Goal: Book appointment/travel/reservation

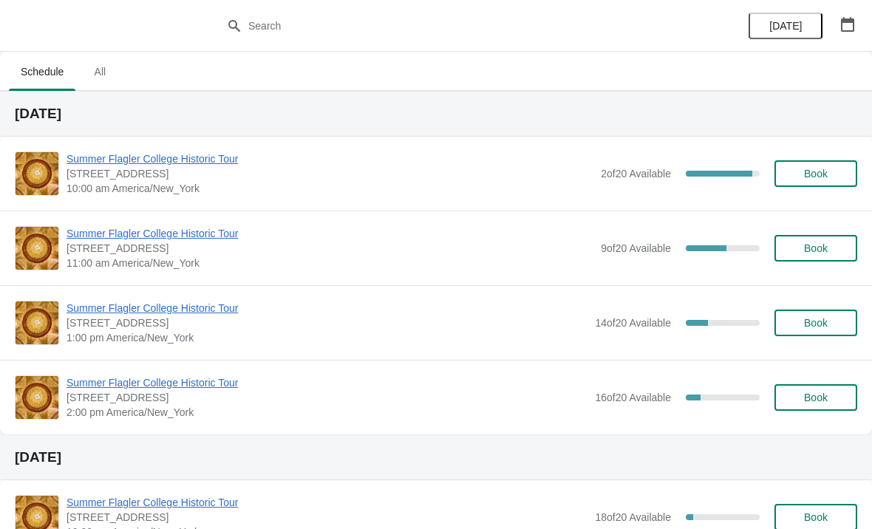
click at [208, 239] on span "Summer Flagler College Historic Tour" at bounding box center [329, 233] width 527 height 15
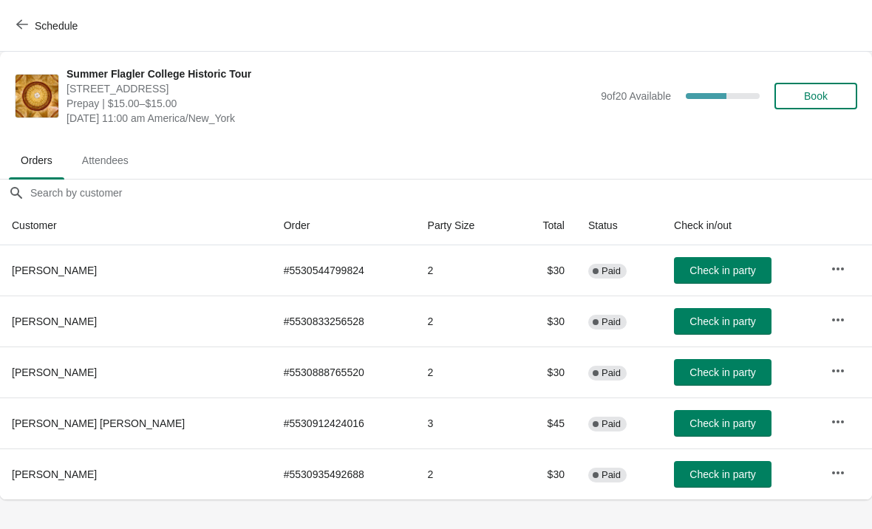
click at [707, 316] on span "Check in party" at bounding box center [722, 321] width 66 height 12
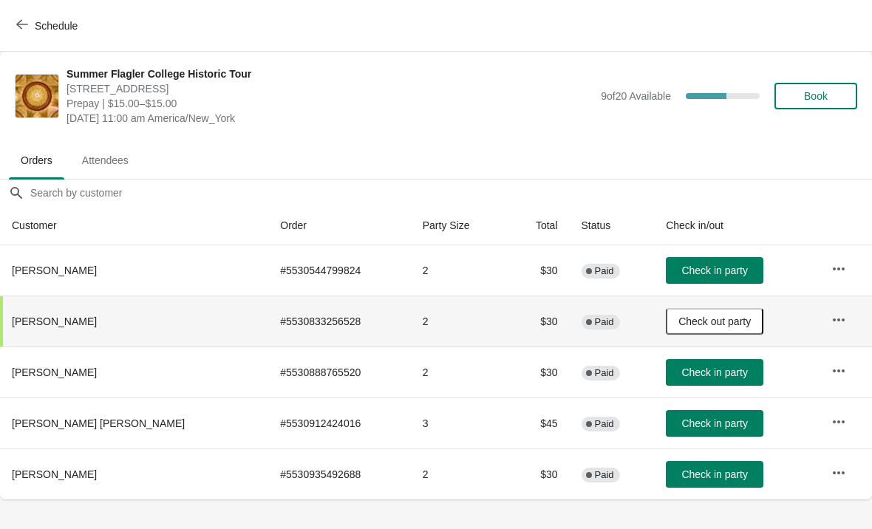
click at [688, 369] on span "Check in party" at bounding box center [714, 372] width 66 height 12
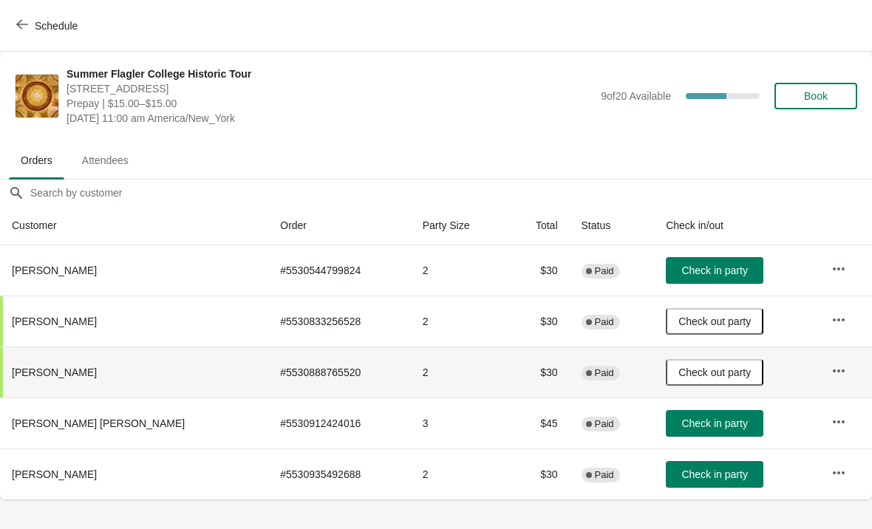
click at [681, 425] on span "Check in party" at bounding box center [714, 423] width 66 height 12
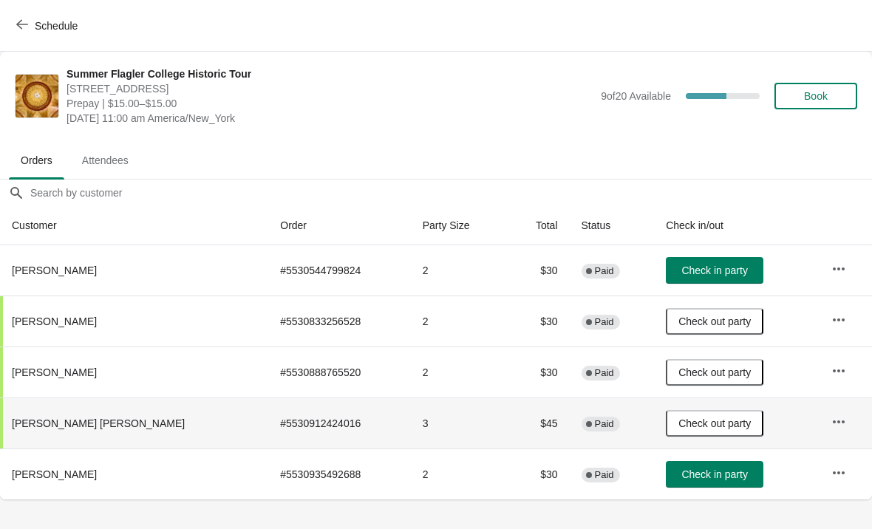
click at [680, 497] on td "Check in party" at bounding box center [736, 473] width 165 height 51
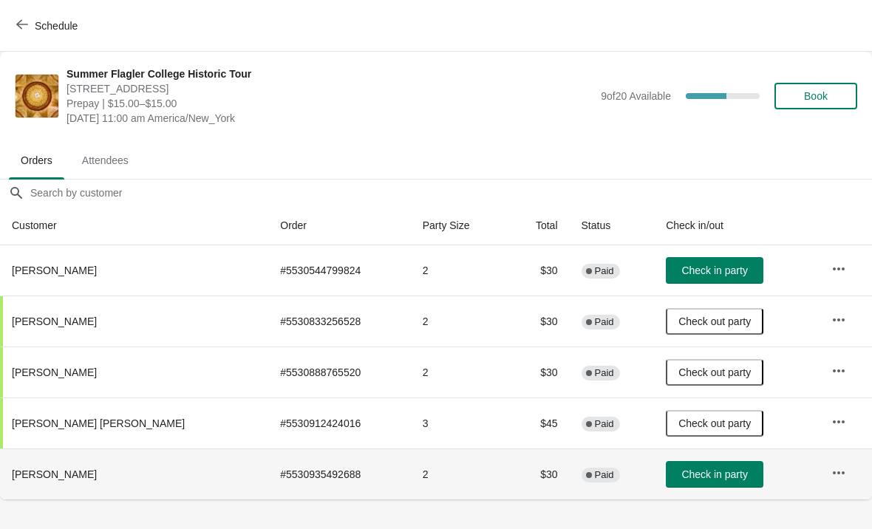
click at [706, 478] on span "Check in party" at bounding box center [714, 474] width 66 height 12
click at [38, 16] on button "Schedule" at bounding box center [48, 26] width 82 height 27
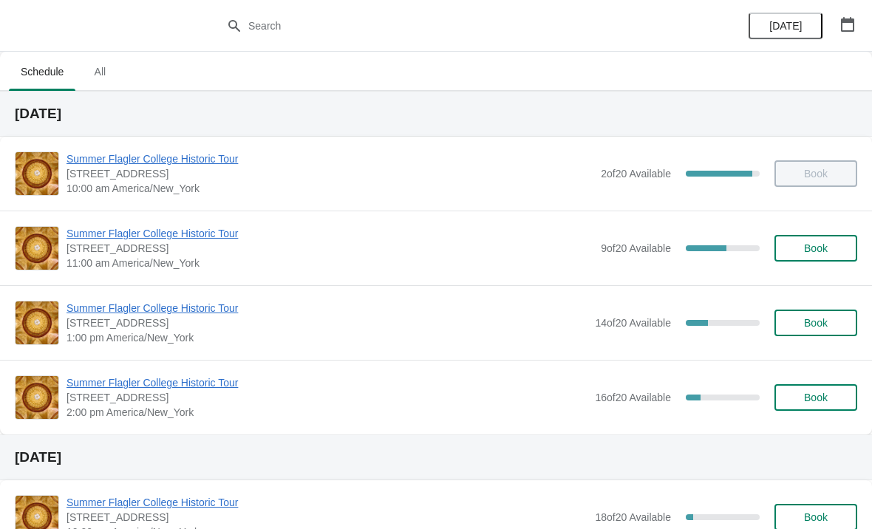
click at [204, 305] on span "Summer Flagler College Historic Tour" at bounding box center [326, 308] width 521 height 15
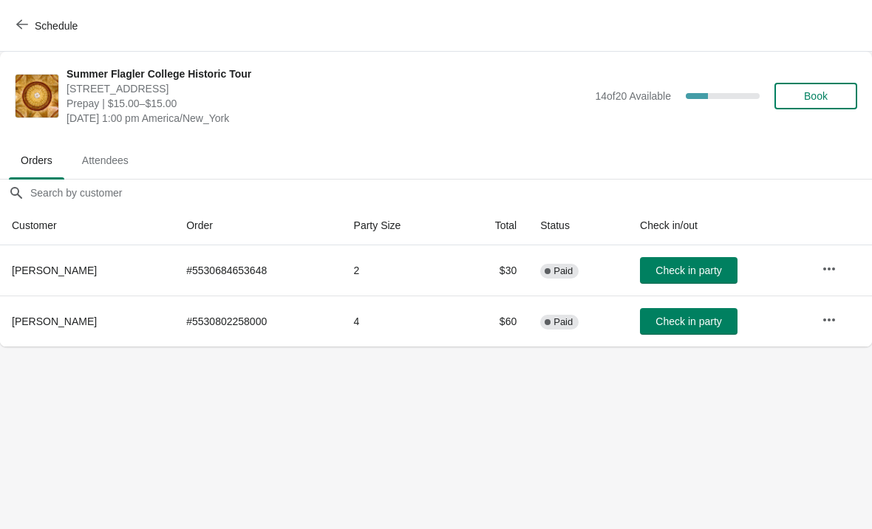
click at [29, 30] on span "Schedule" at bounding box center [48, 25] width 58 height 14
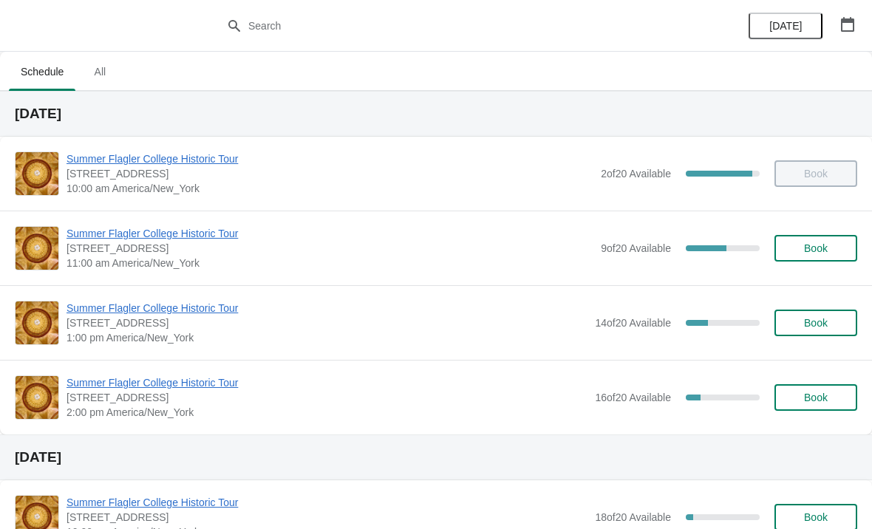
click at [811, 312] on button "Book" at bounding box center [815, 323] width 83 height 27
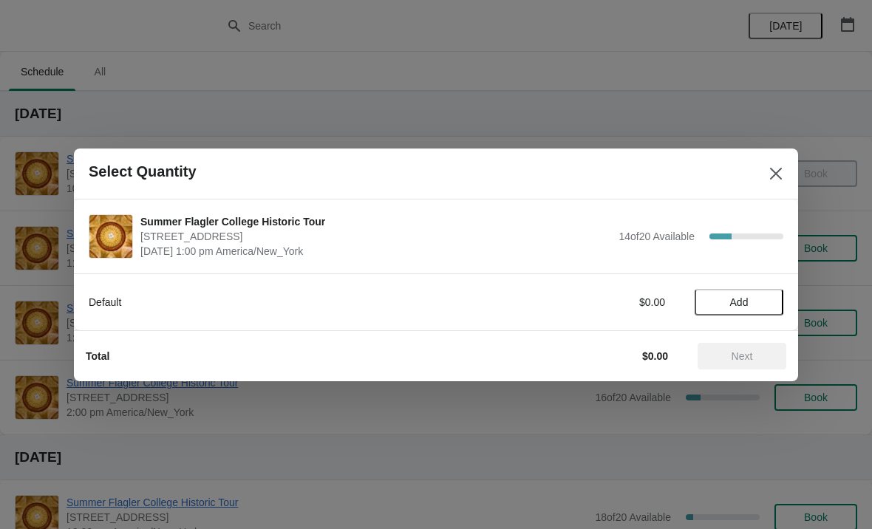
click at [746, 296] on span "Add" at bounding box center [739, 302] width 18 height 12
click at [770, 300] on icon at bounding box center [764, 302] width 16 height 16
click at [771, 304] on icon at bounding box center [764, 302] width 16 height 16
click at [768, 302] on icon at bounding box center [764, 302] width 16 height 16
click at [754, 355] on span "Next" at bounding box center [741, 356] width 65 height 12
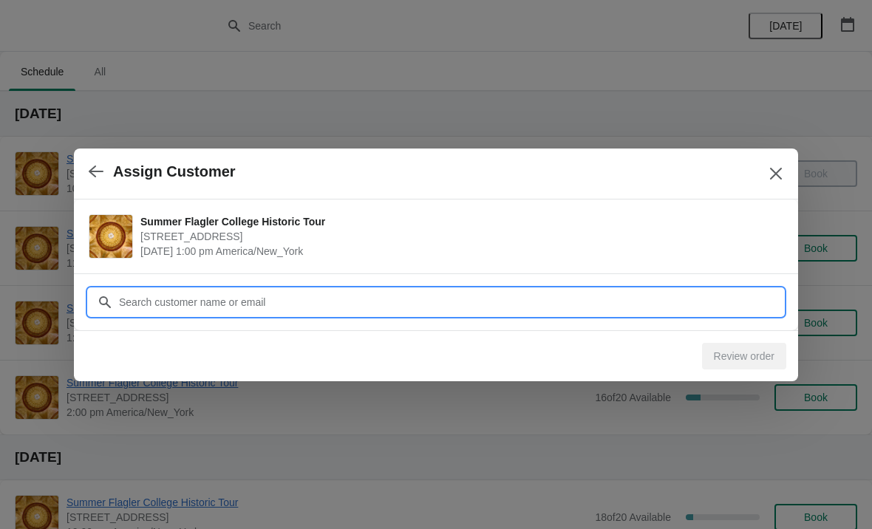
click at [604, 296] on input "Customer" at bounding box center [450, 302] width 665 height 27
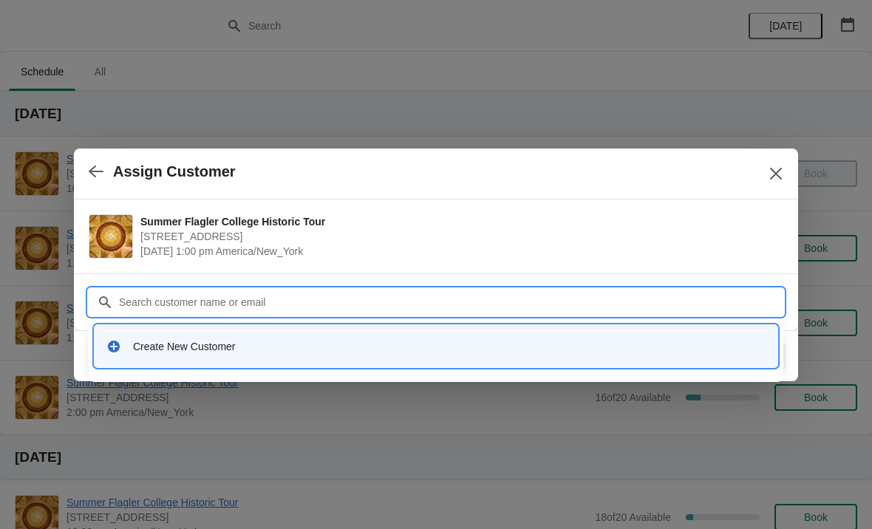
click at [382, 363] on div "Create New Customer" at bounding box center [436, 346] width 683 height 42
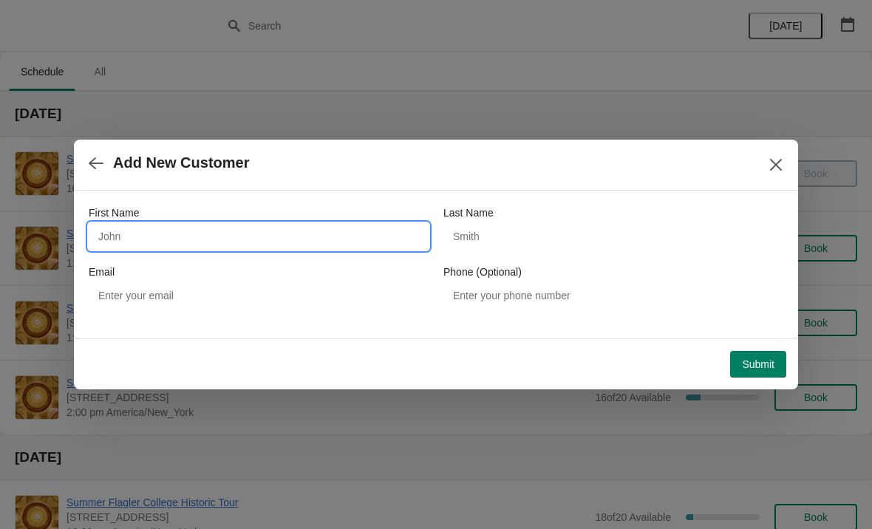
click at [329, 225] on input "First Name" at bounding box center [259, 236] width 340 height 27
type input "[PERSON_NAME]"
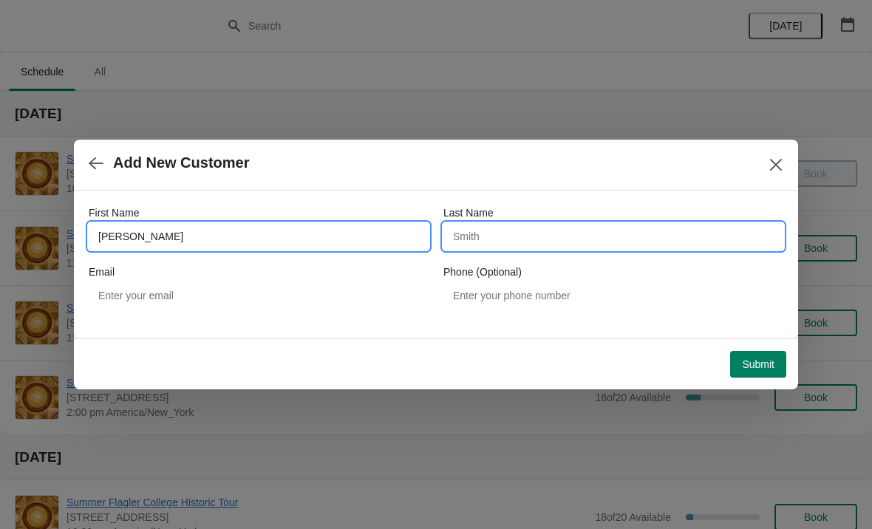
click at [645, 227] on input "Last Name" at bounding box center [613, 236] width 340 height 27
click at [146, 233] on input "[PERSON_NAME]" at bounding box center [259, 236] width 340 height 27
click at [142, 239] on input "[PERSON_NAME]" at bounding box center [259, 236] width 340 height 27
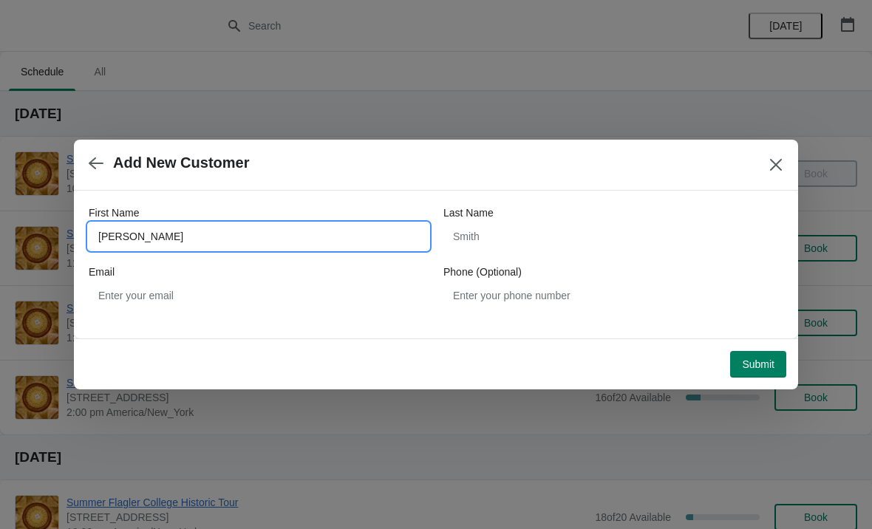
click at [118, 227] on input "[PERSON_NAME]" at bounding box center [259, 236] width 340 height 27
click at [112, 229] on input "[PERSON_NAME]" at bounding box center [259, 236] width 340 height 27
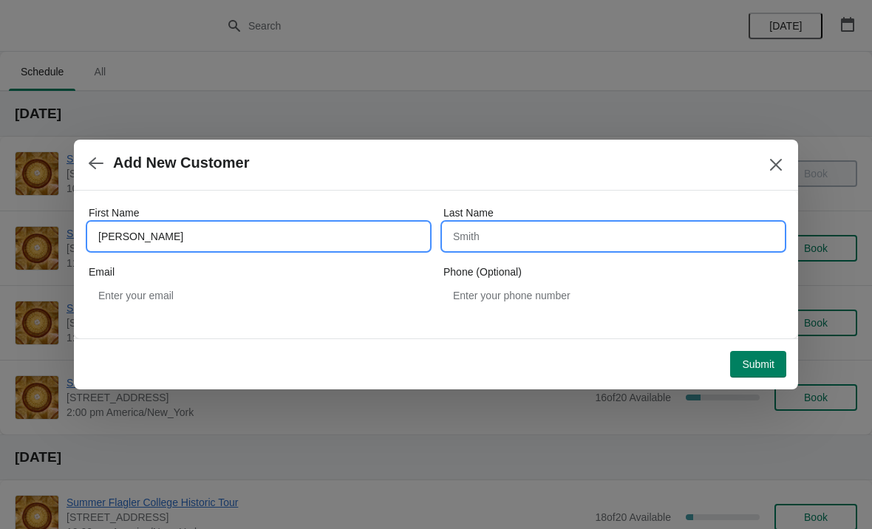
click at [507, 241] on input "Last Name" at bounding box center [613, 236] width 340 height 27
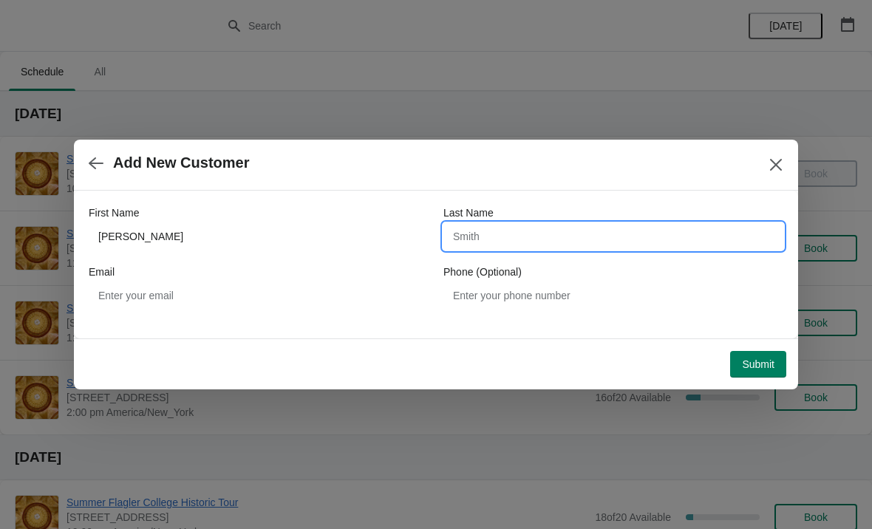
click at [488, 232] on input "Last Name" at bounding box center [613, 236] width 340 height 27
click at [481, 242] on input "Last Name" at bounding box center [613, 236] width 340 height 27
click at [473, 230] on input "Last Name" at bounding box center [613, 236] width 340 height 27
click at [473, 231] on input "Last Name" at bounding box center [613, 236] width 340 height 27
click at [477, 236] on input "Last Name" at bounding box center [613, 236] width 340 height 27
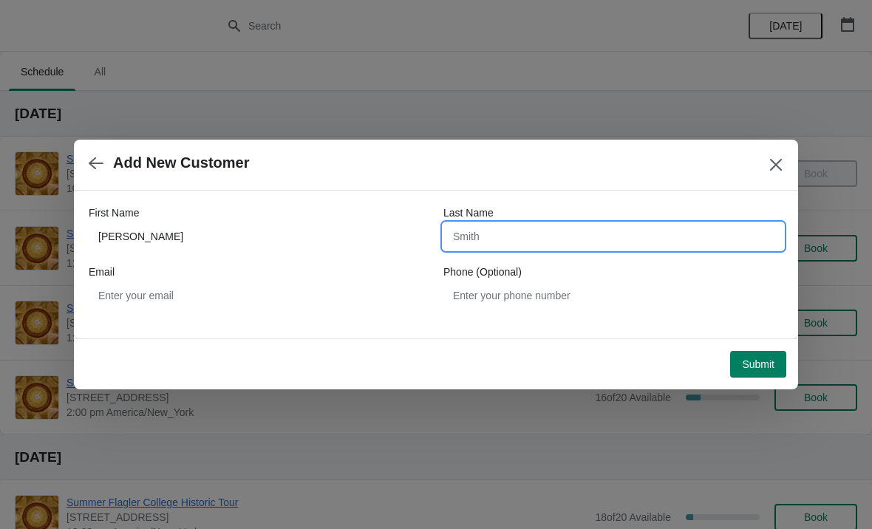
paste input "[PERSON_NAME]"
type input "[PERSON_NAME]"
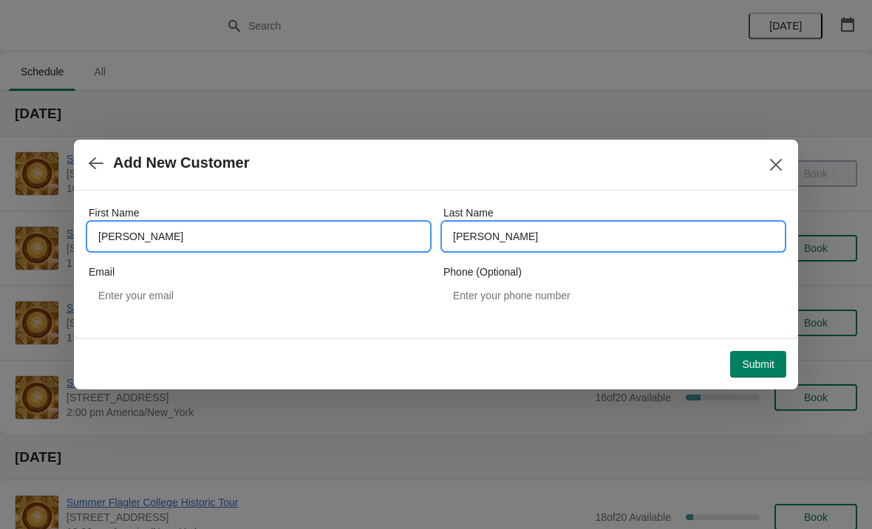
click at [293, 238] on input "[PERSON_NAME]" at bounding box center [259, 236] width 340 height 27
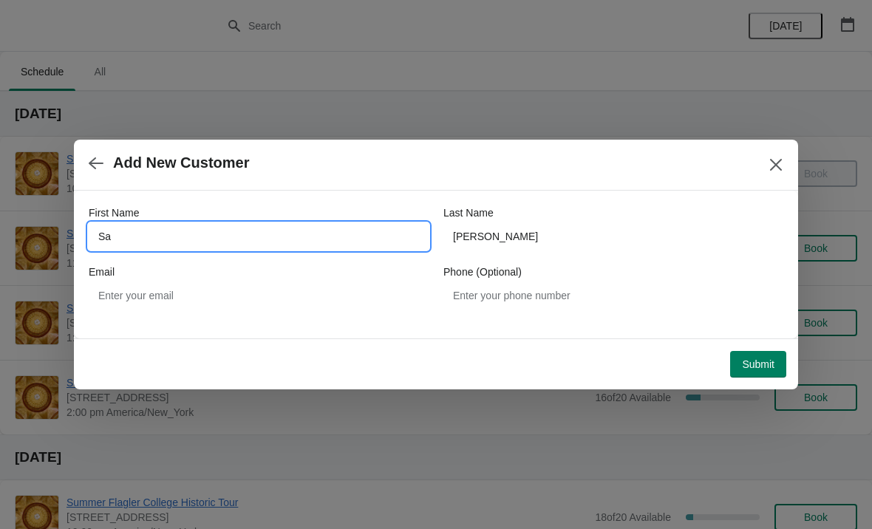
type input "S"
type input "[PERSON_NAME]"
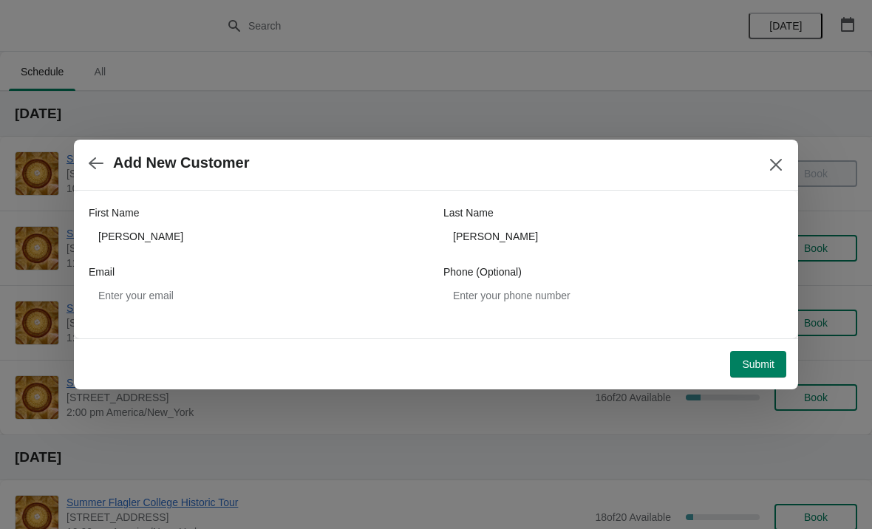
click at [748, 363] on span "Submit" at bounding box center [758, 364] width 33 height 12
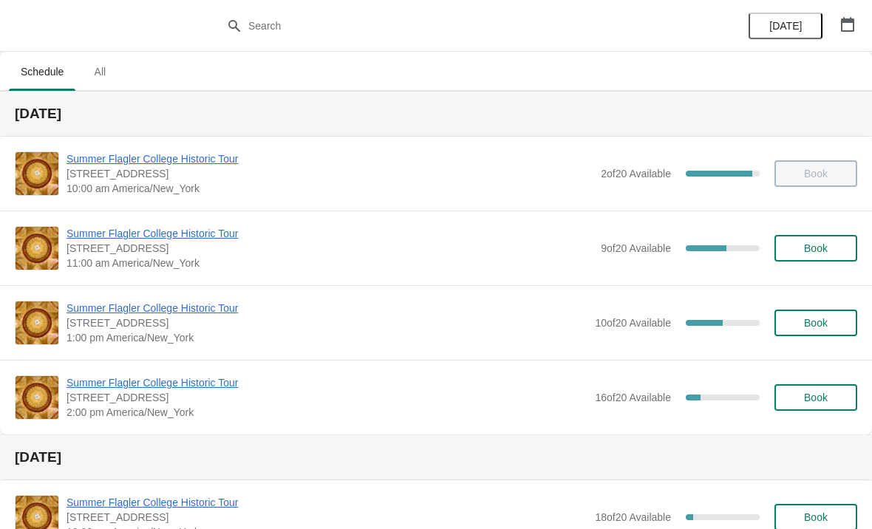
click at [126, 315] on span "Summer Flagler College Historic Tour" at bounding box center [326, 308] width 521 height 15
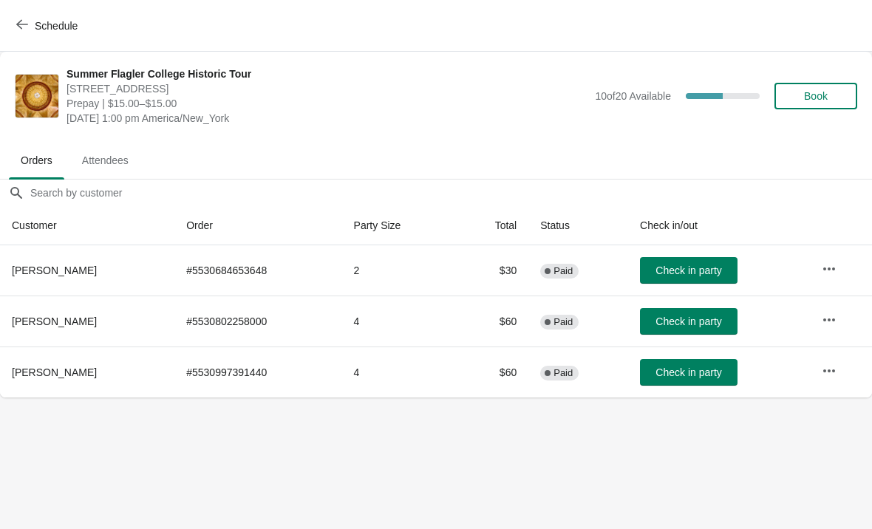
click at [33, 28] on span "Schedule" at bounding box center [48, 25] width 58 height 14
